Goal: Task Accomplishment & Management: Use online tool/utility

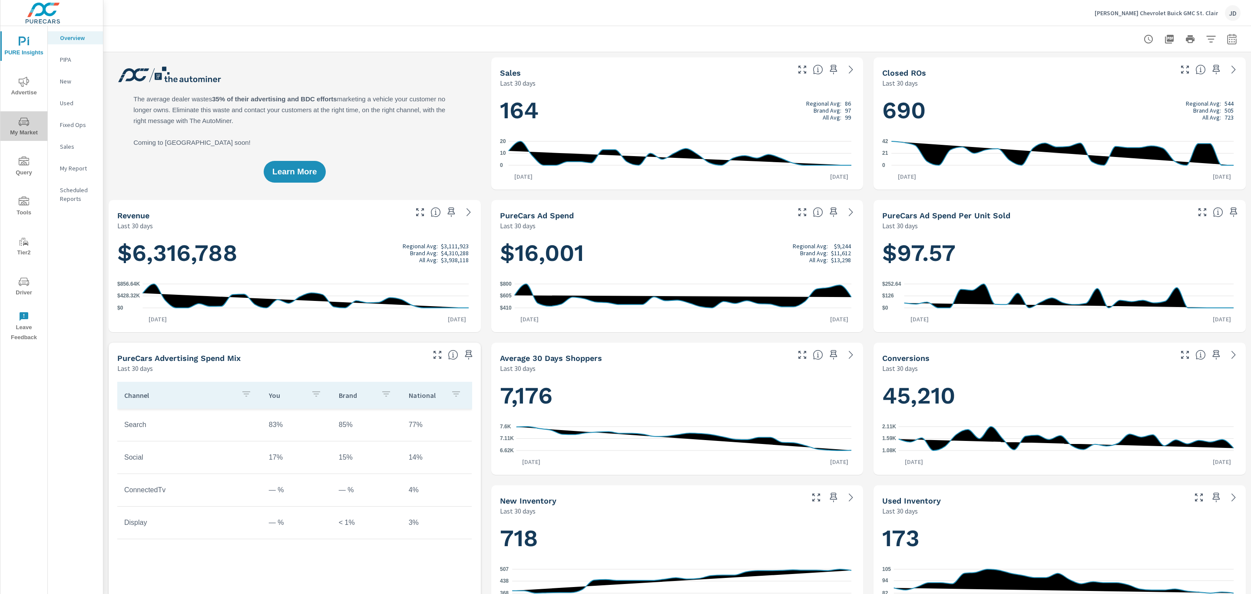
click at [28, 129] on span "My Market" at bounding box center [24, 126] width 42 height 21
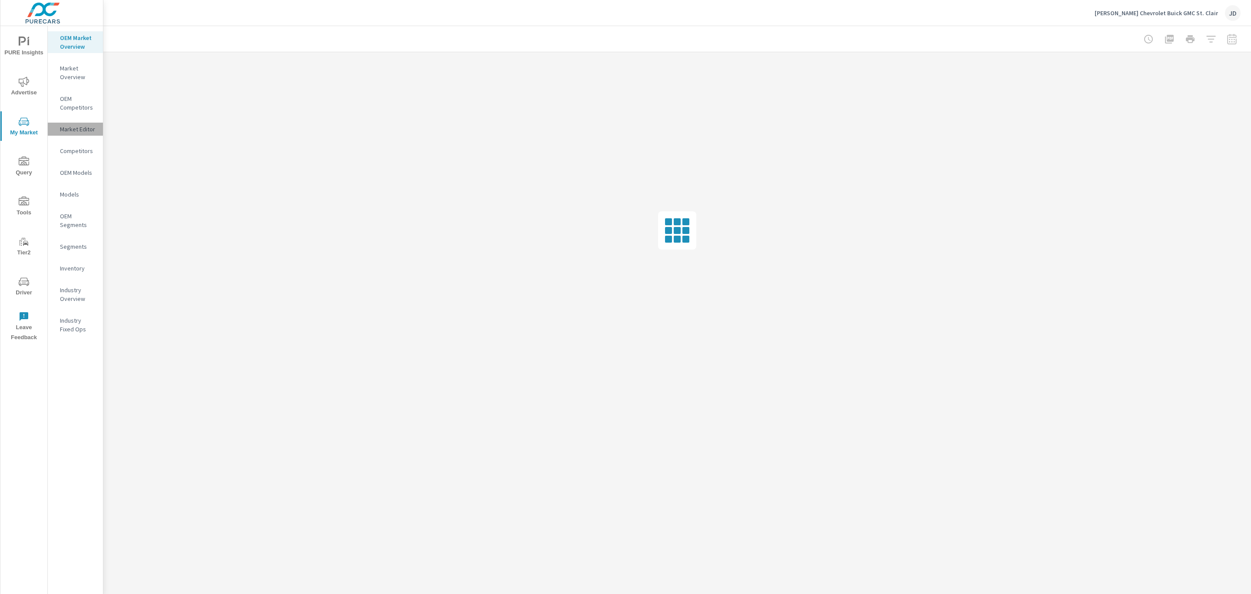
click at [73, 129] on p "Market Editor" at bounding box center [78, 129] width 36 height 9
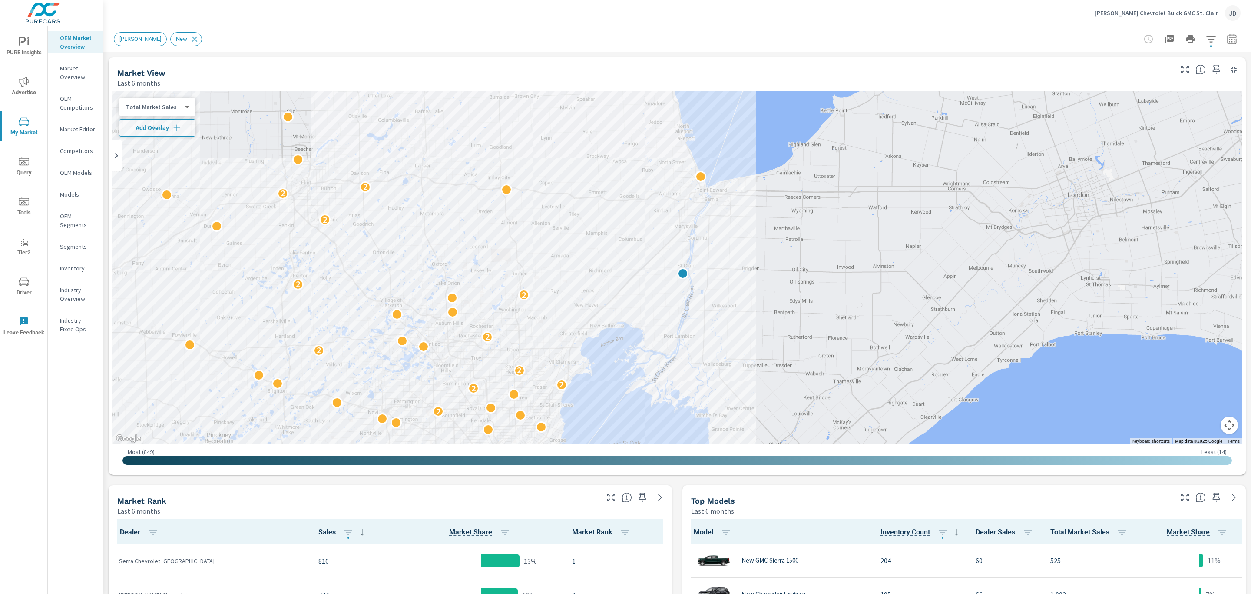
click at [72, 128] on p "Market Editor" at bounding box center [78, 129] width 36 height 9
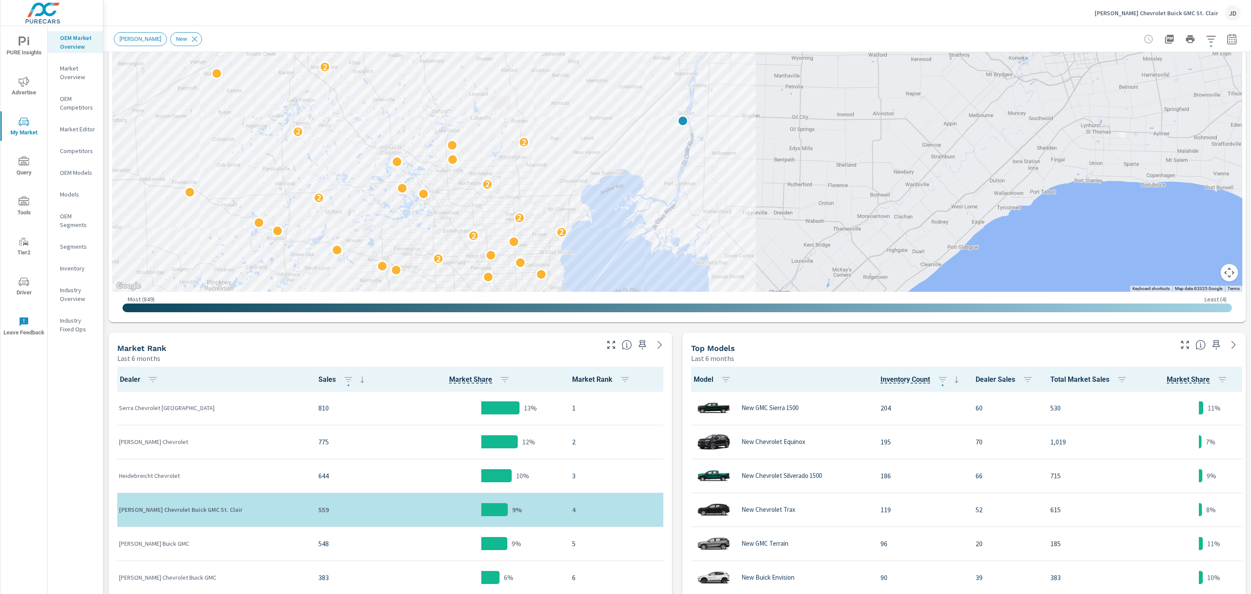
scroll to position [170, 0]
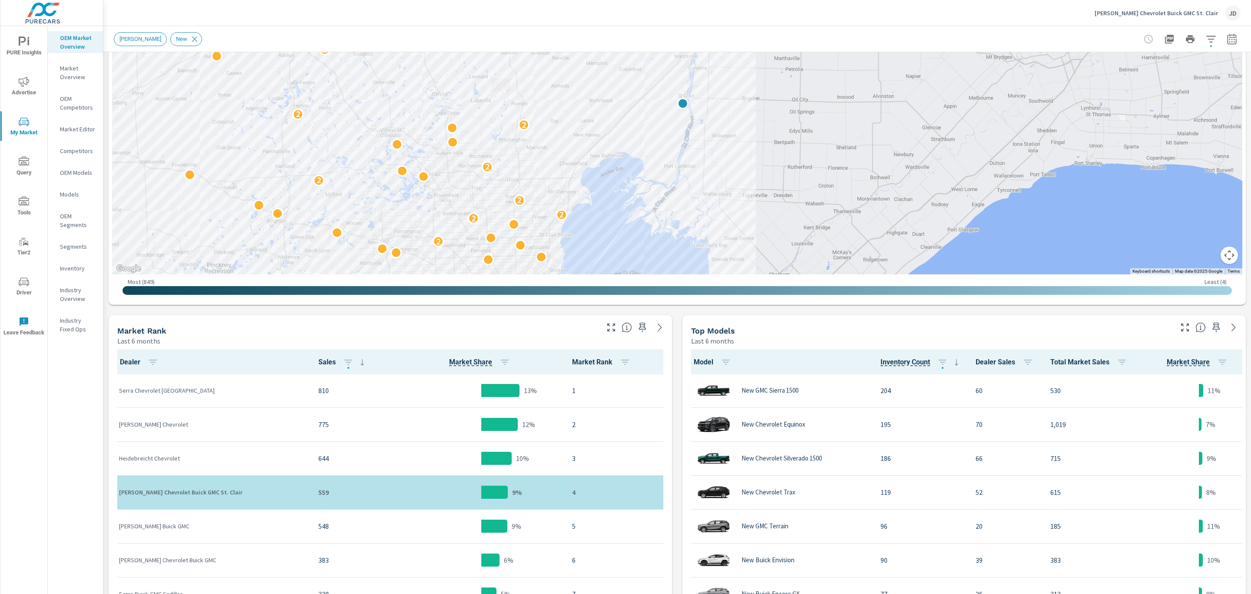
scroll to position [115, 0]
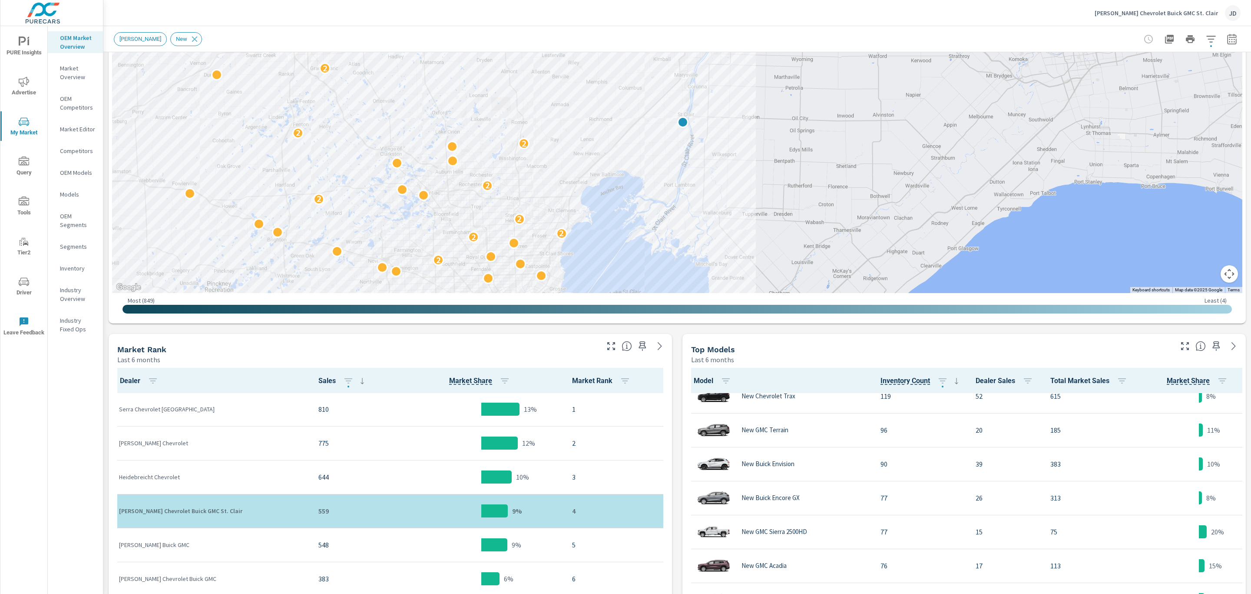
scroll to position [152, 0]
